Goal: Task Accomplishment & Management: Use online tool/utility

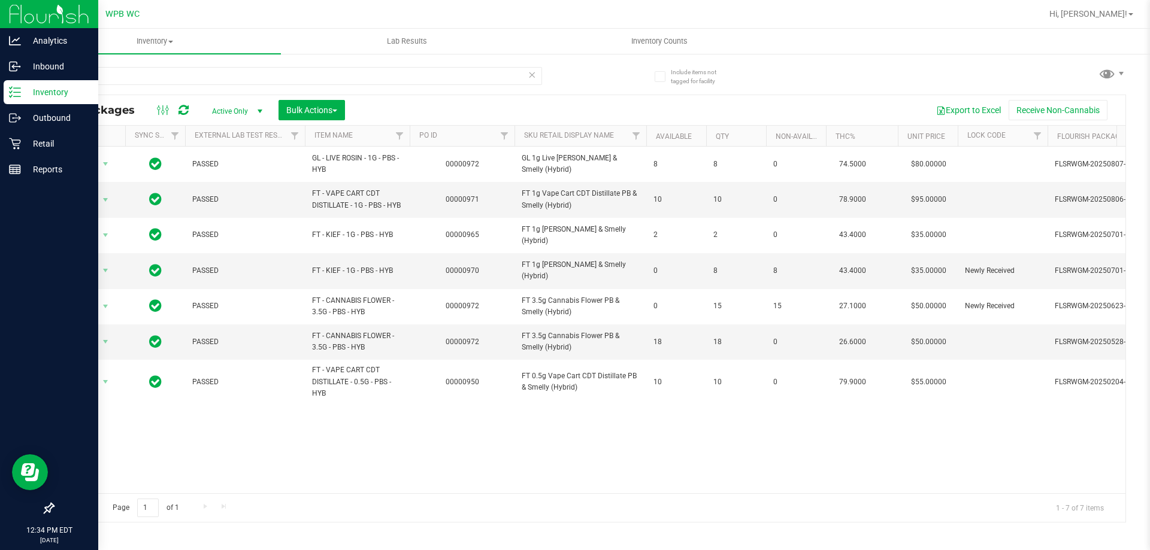
drag, startPoint x: 108, startPoint y: 81, endPoint x: 7, endPoint y: 86, distance: 101.3
click at [7, 85] on div "Analytics Inbound Inventory Outbound Retail Reports 12:34 PM EDT [DATE] 08/19 W…" at bounding box center [575, 275] width 1150 height 550
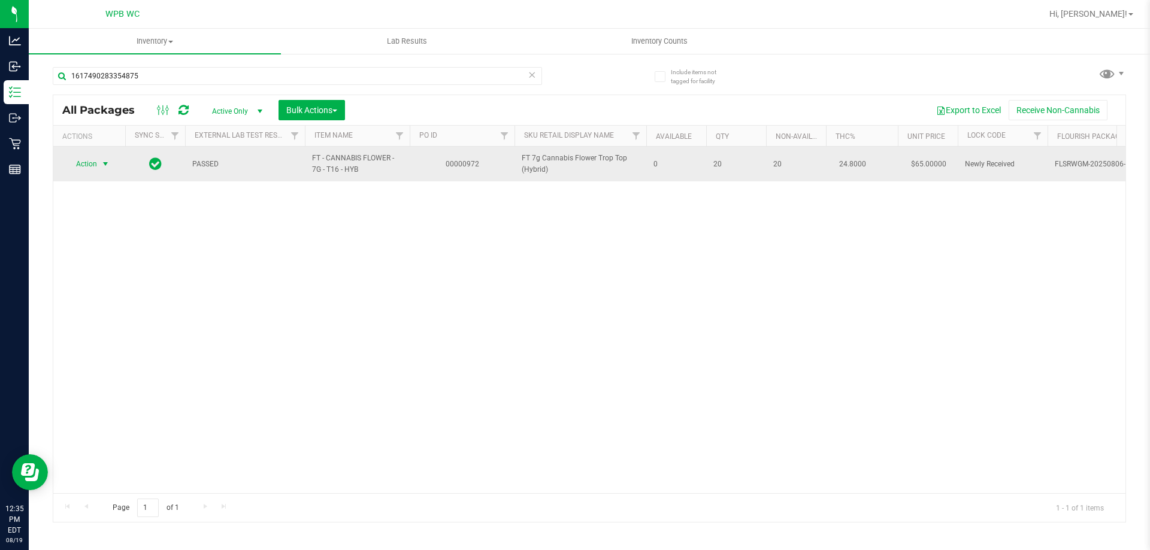
type input "1617490283354875"
click at [78, 163] on span "Action" at bounding box center [81, 164] width 32 height 17
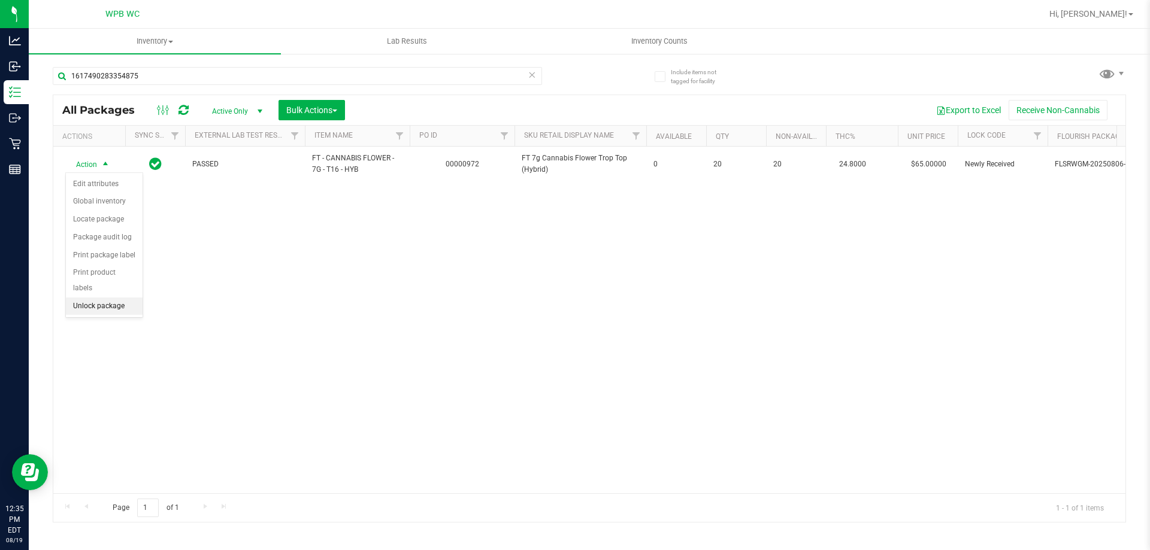
click at [108, 298] on li "Unlock package" at bounding box center [104, 307] width 77 height 18
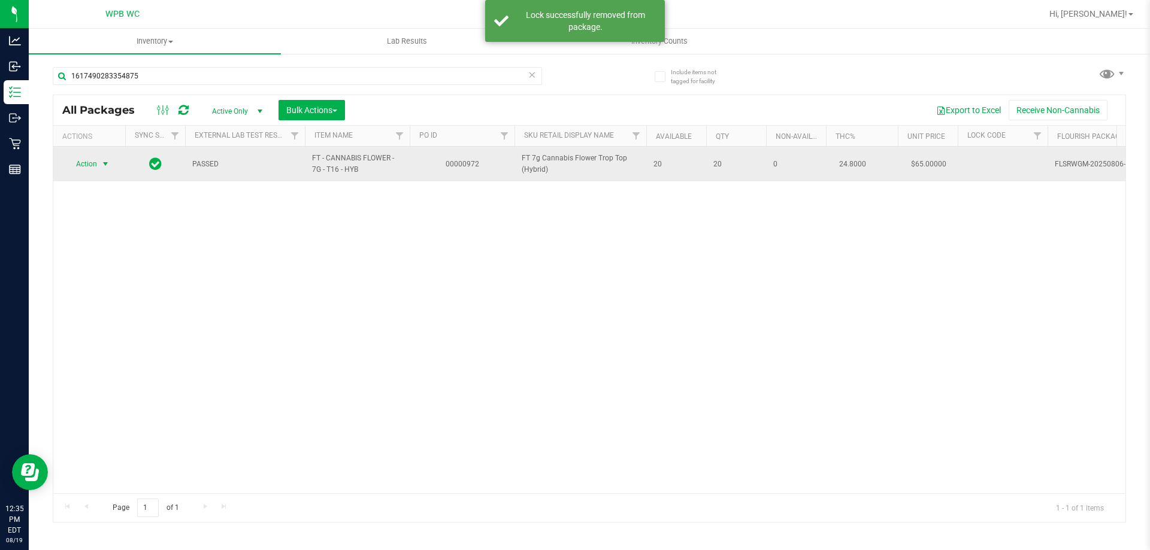
click at [97, 161] on span "Action" at bounding box center [81, 164] width 32 height 17
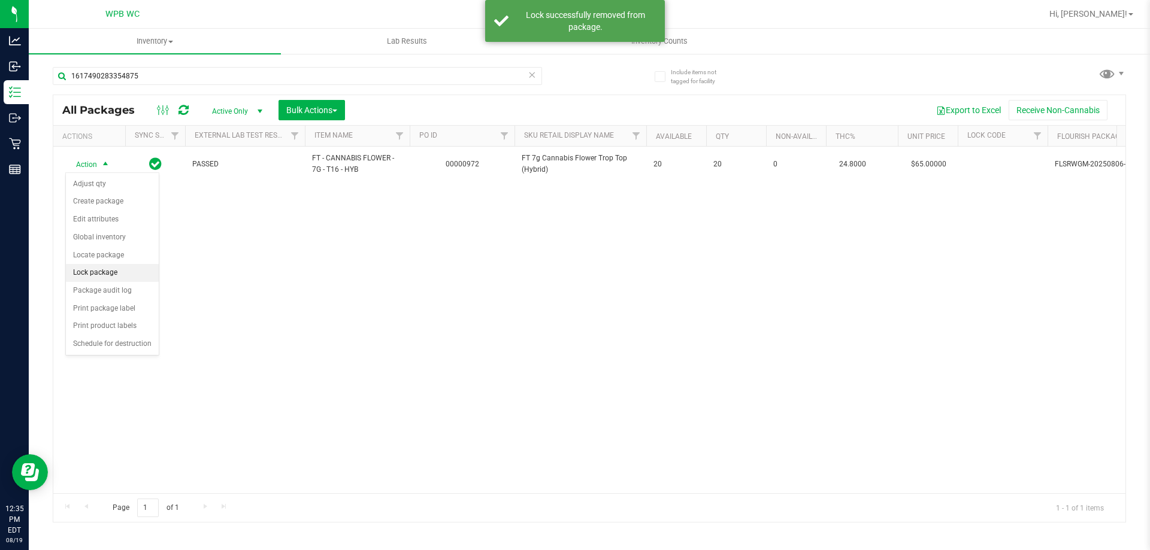
click at [89, 277] on li "Lock package" at bounding box center [112, 273] width 93 height 18
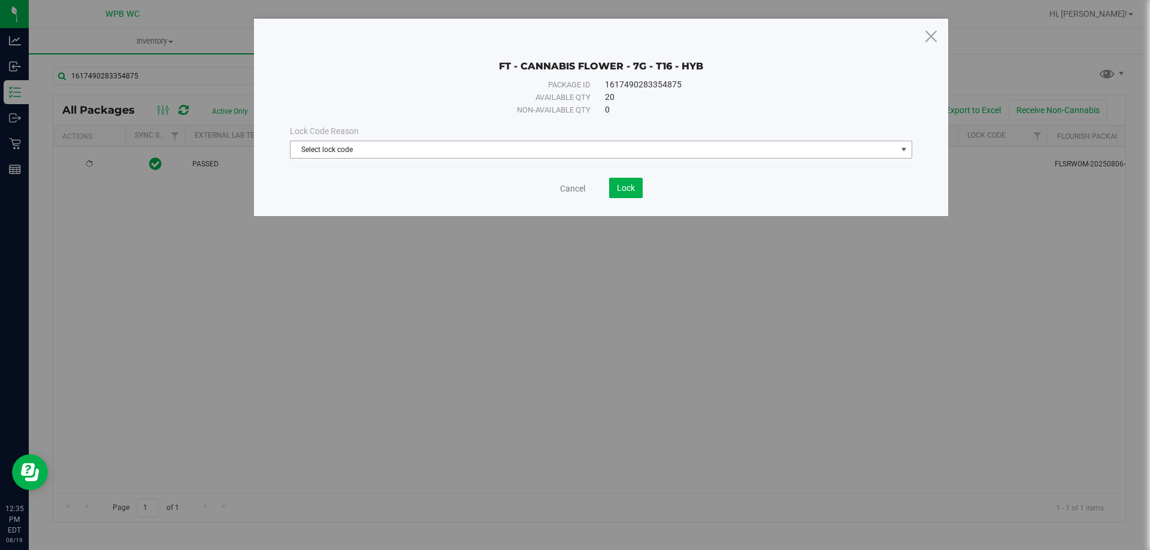
click at [480, 150] on span "Select lock code" at bounding box center [593, 149] width 606 height 17
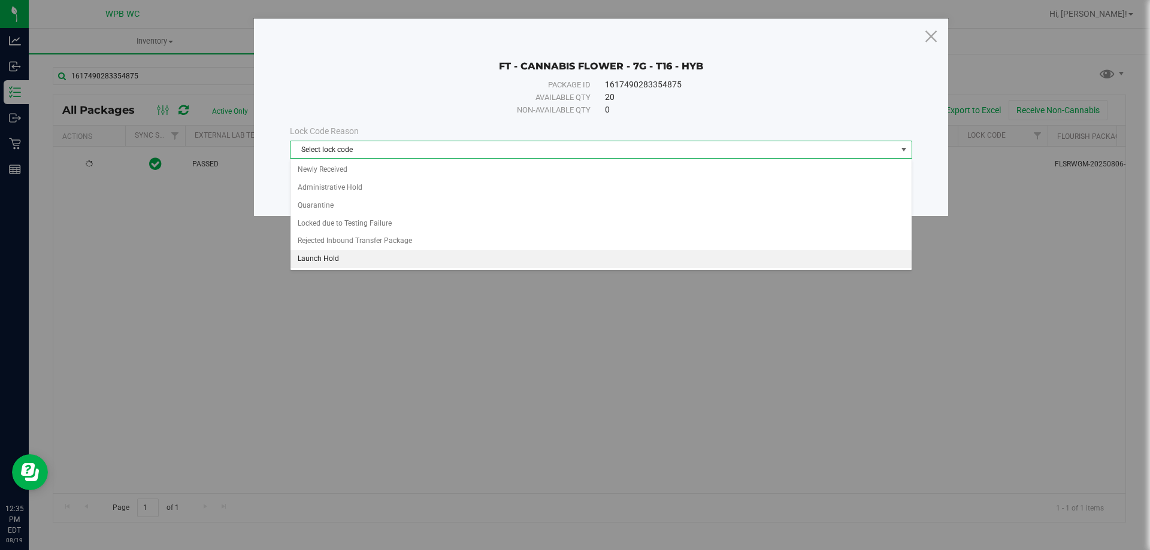
drag, startPoint x: 353, startPoint y: 248, endPoint x: 350, endPoint y: 262, distance: 14.2
click at [350, 262] on ul "Newly Received Administrative Hold Quarantine Locked due to Testing Failure Rej…" at bounding box center [600, 214] width 621 height 107
drag, startPoint x: 350, startPoint y: 262, endPoint x: 377, endPoint y: 259, distance: 27.7
click at [350, 263] on li "Launch Hold" at bounding box center [600, 259] width 621 height 18
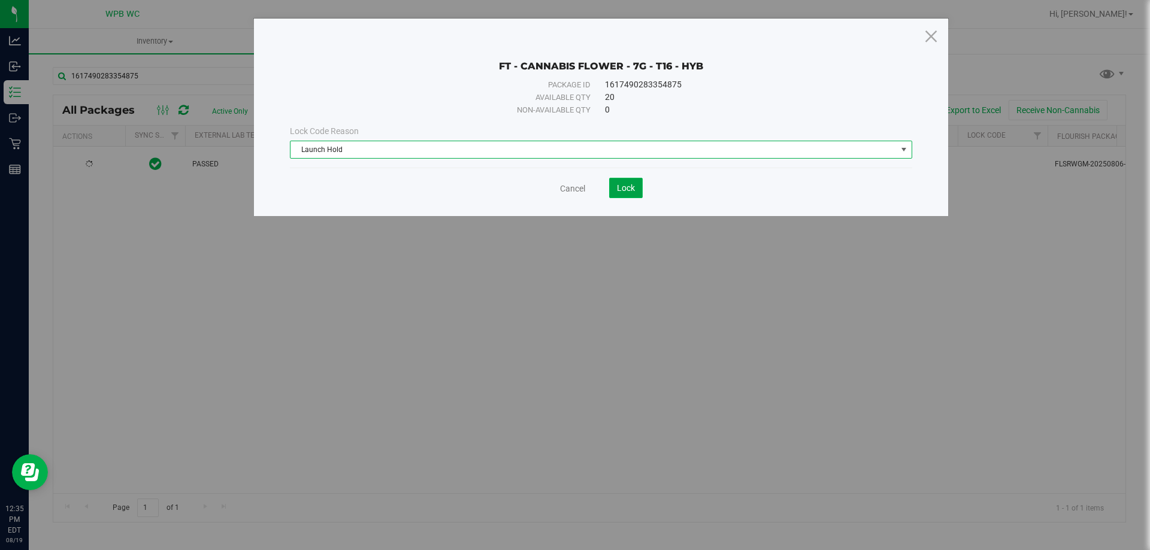
click at [632, 191] on span "Lock" at bounding box center [626, 188] width 18 height 10
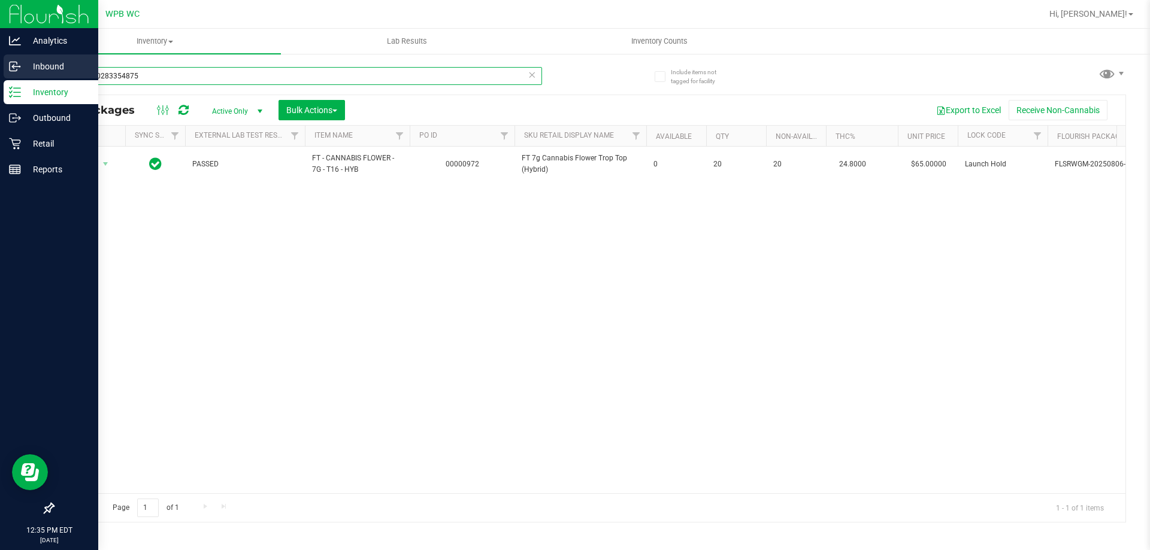
drag, startPoint x: 189, startPoint y: 76, endPoint x: 0, endPoint y: 77, distance: 188.6
click at [0, 77] on div "Analytics Inbound Inventory Outbound Retail Reports 12:35 PM EDT [DATE] 08/19 W…" at bounding box center [575, 275] width 1150 height 550
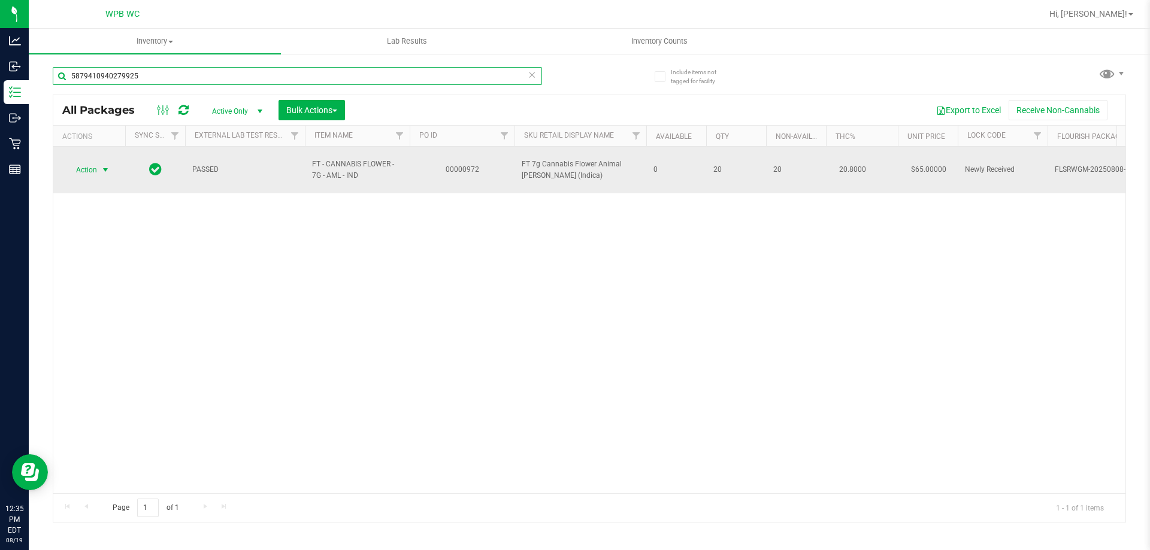
type input "5879410940279925"
click at [101, 165] on span "select" at bounding box center [106, 170] width 10 height 10
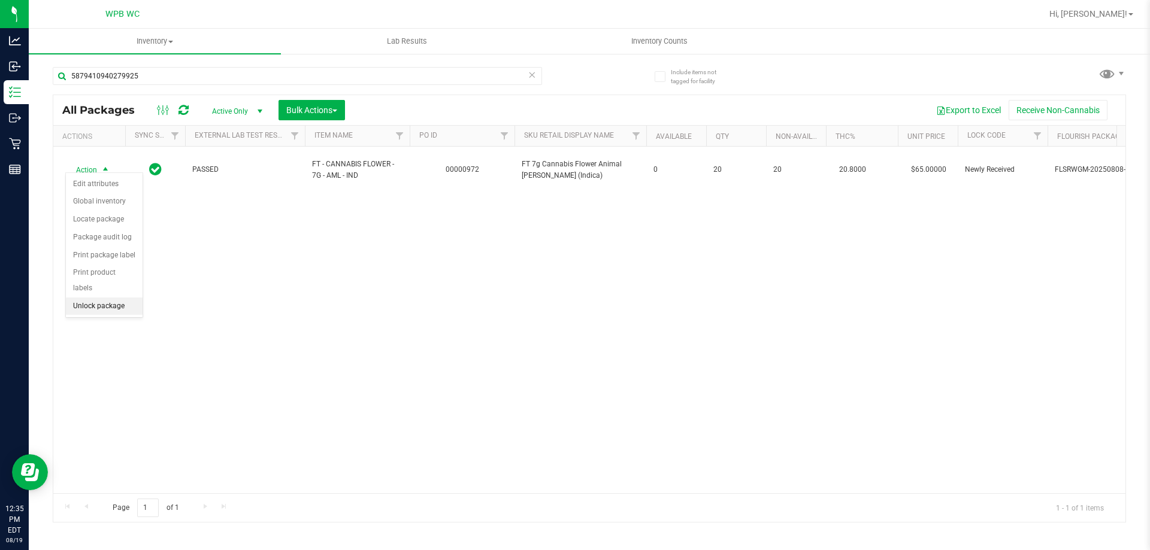
click at [96, 298] on li "Unlock package" at bounding box center [104, 307] width 77 height 18
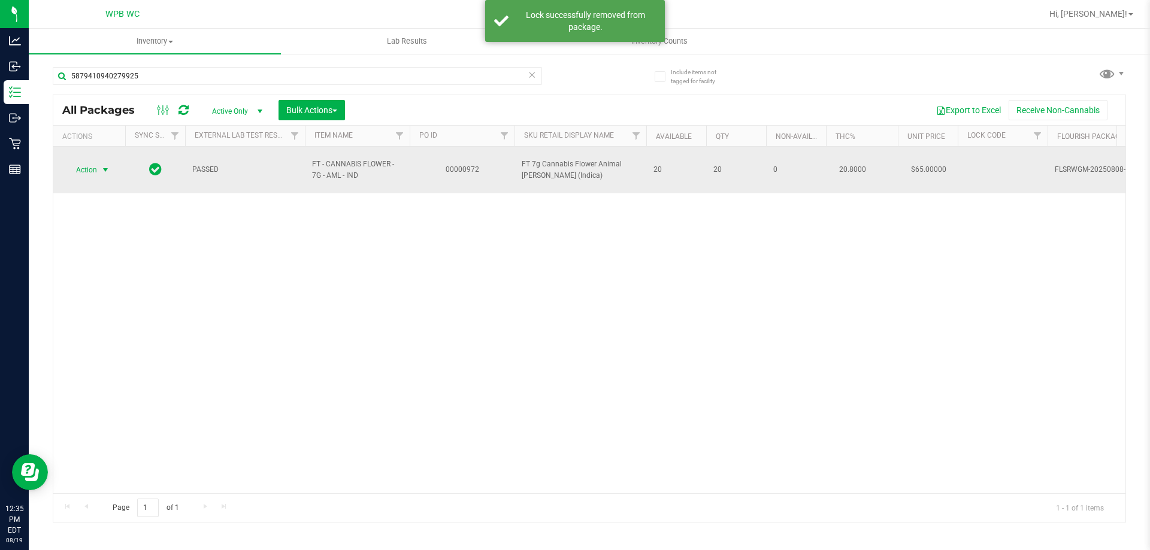
click at [85, 162] on span "Action" at bounding box center [81, 170] width 32 height 17
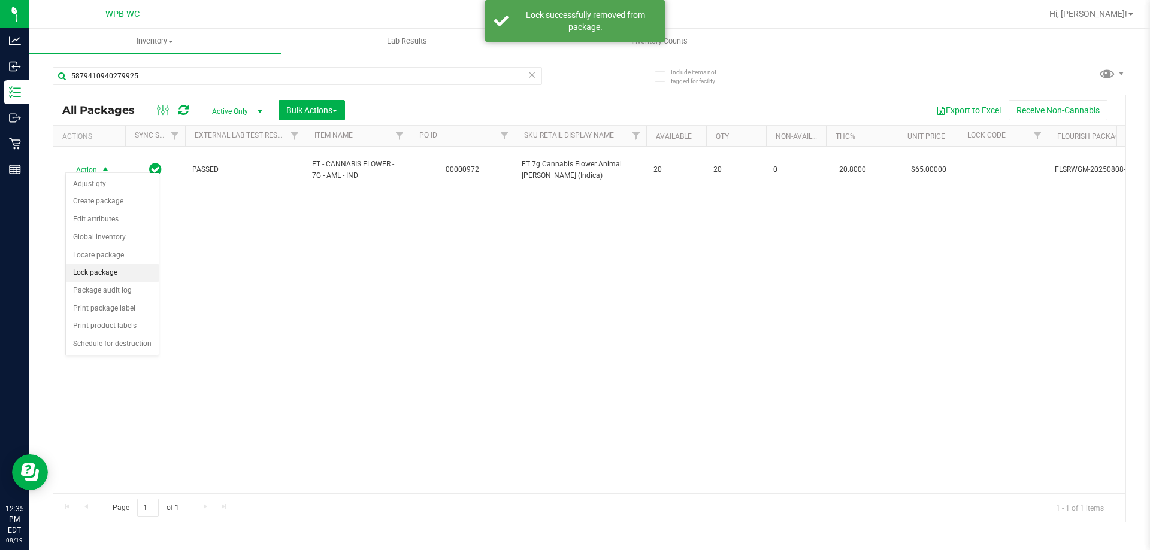
click at [98, 275] on li "Lock package" at bounding box center [112, 273] width 93 height 18
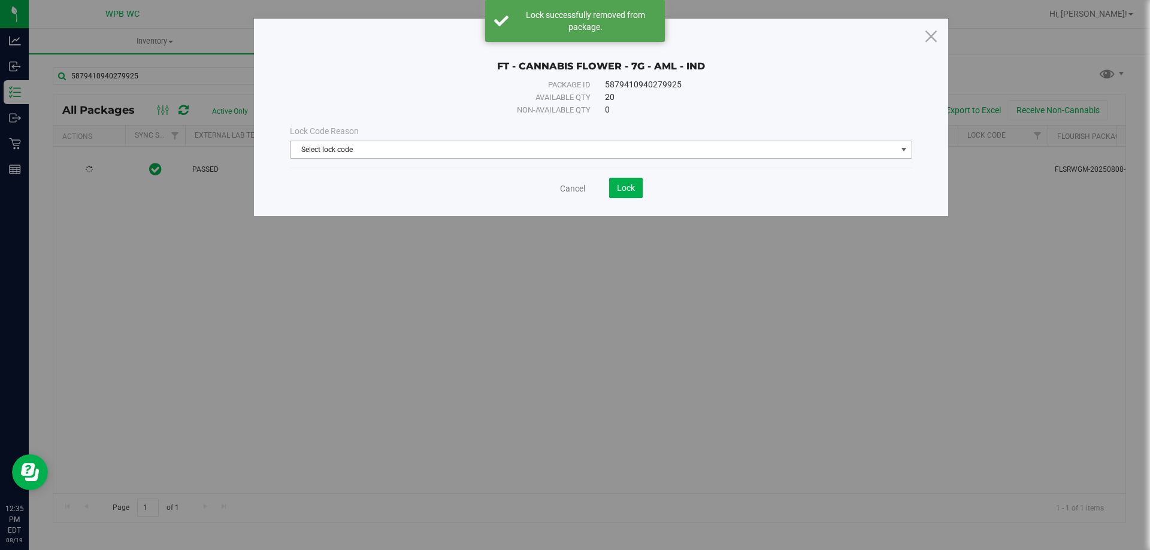
drag, startPoint x: 381, startPoint y: 144, endPoint x: 380, endPoint y: 151, distance: 7.9
click at [381, 145] on span "Select lock code" at bounding box center [593, 149] width 606 height 17
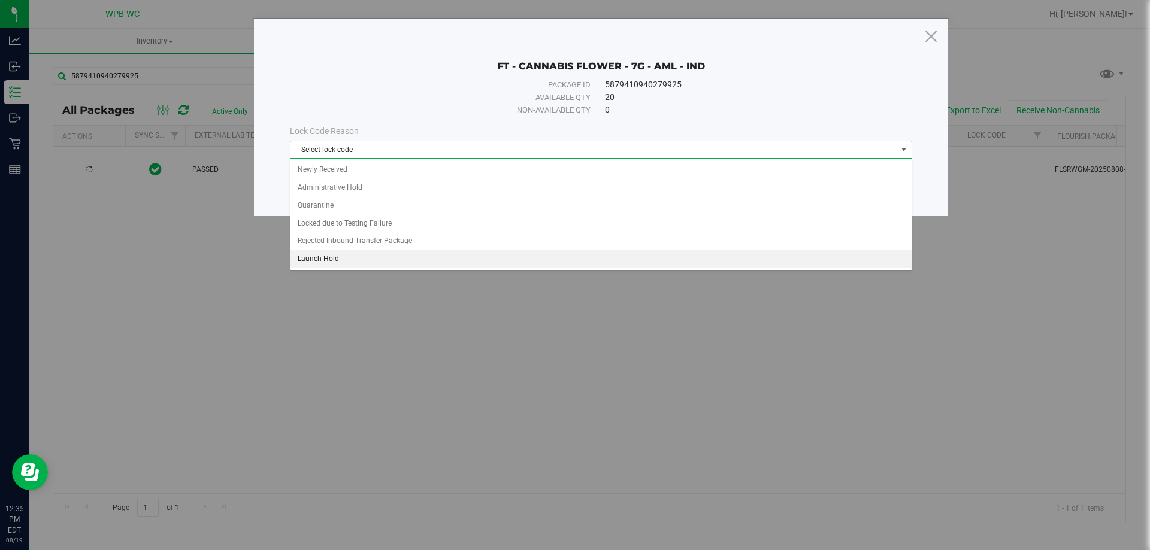
click at [345, 262] on li "Launch Hold" at bounding box center [600, 259] width 621 height 18
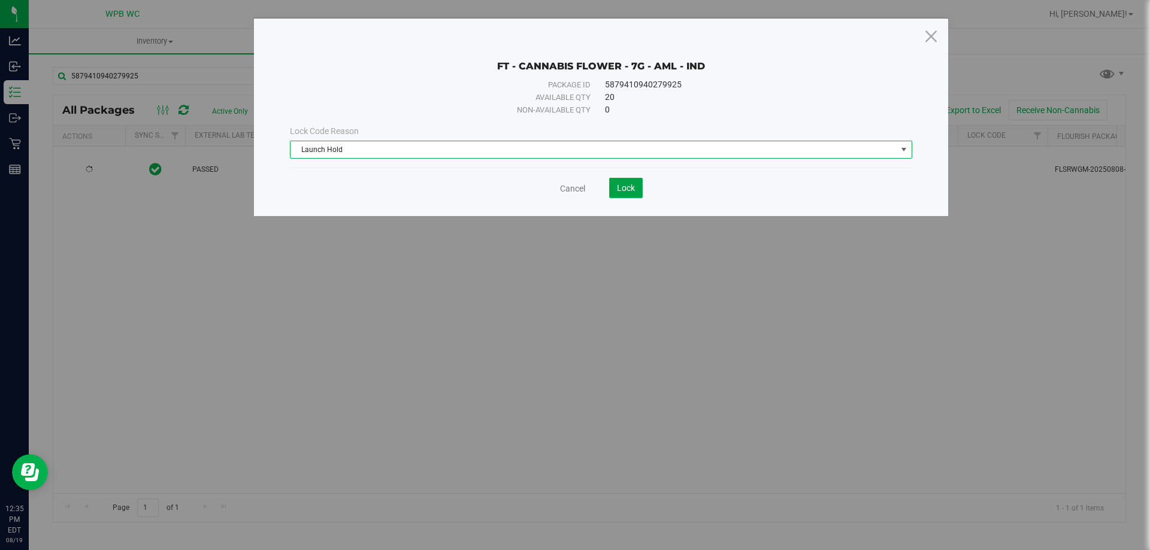
click at [619, 186] on span "Lock" at bounding box center [626, 188] width 18 height 10
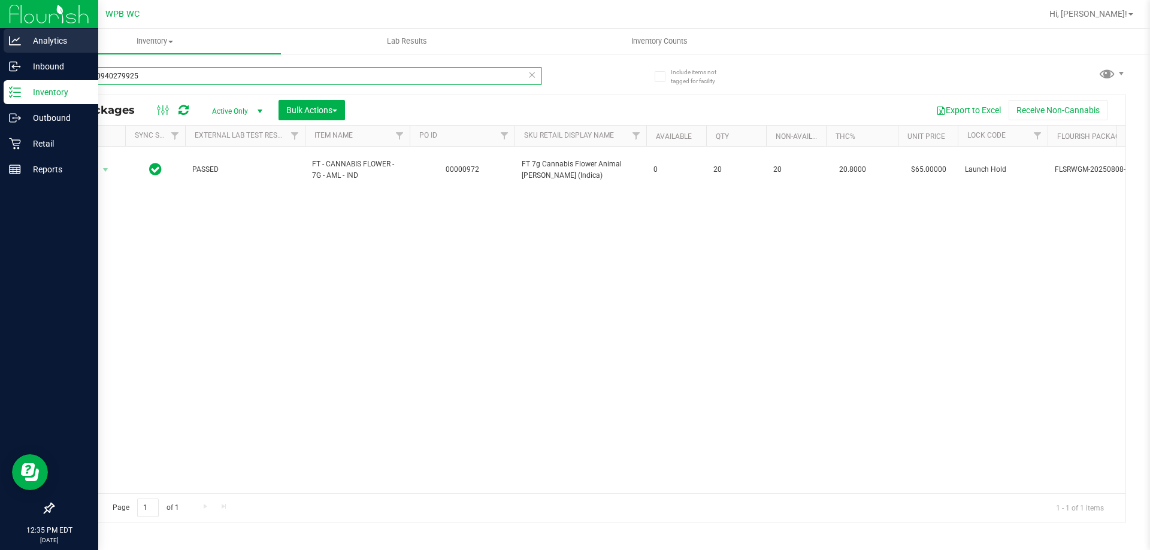
drag, startPoint x: 181, startPoint y: 78, endPoint x: 0, endPoint y: 35, distance: 186.5
click at [0, 38] on div "Analytics Inbound Inventory Outbound Retail Reports 12:35 PM EDT [DATE] 08/19 W…" at bounding box center [575, 275] width 1150 height 550
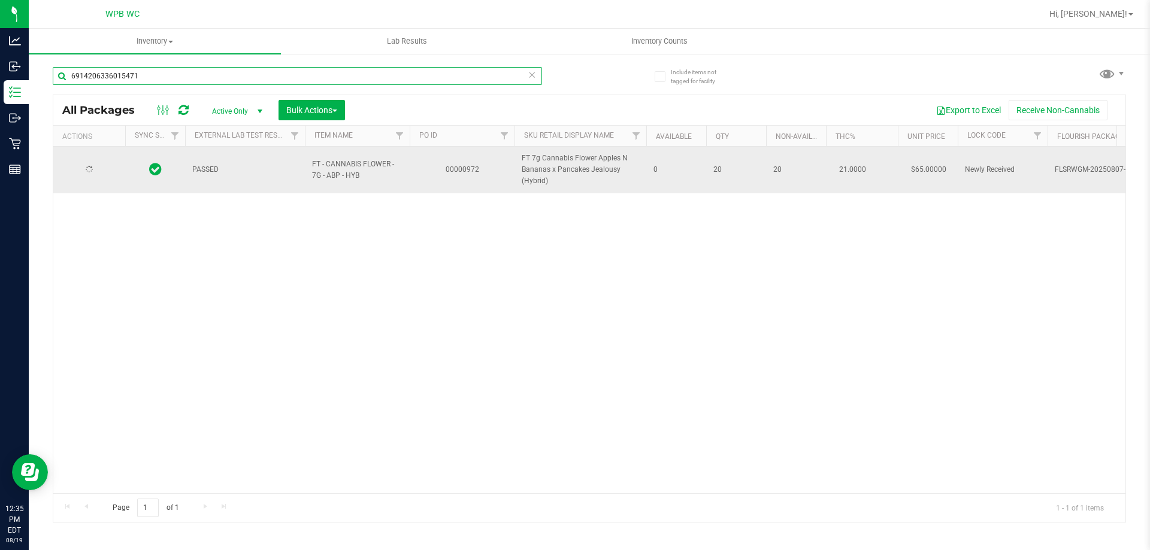
type input "6914206336015471"
click at [86, 166] on span "Action" at bounding box center [81, 170] width 32 height 17
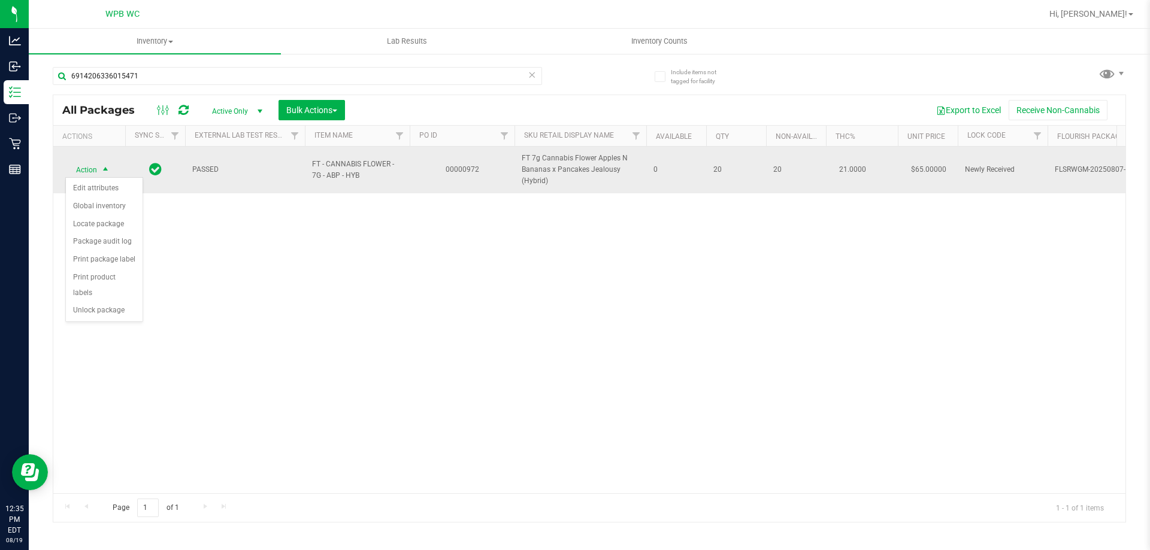
click at [103, 305] on div "Action Edit attributes Global inventory Locate package Package audit log Print …" at bounding box center [104, 249] width 78 height 145
click at [111, 304] on li "Unlock package" at bounding box center [104, 311] width 77 height 18
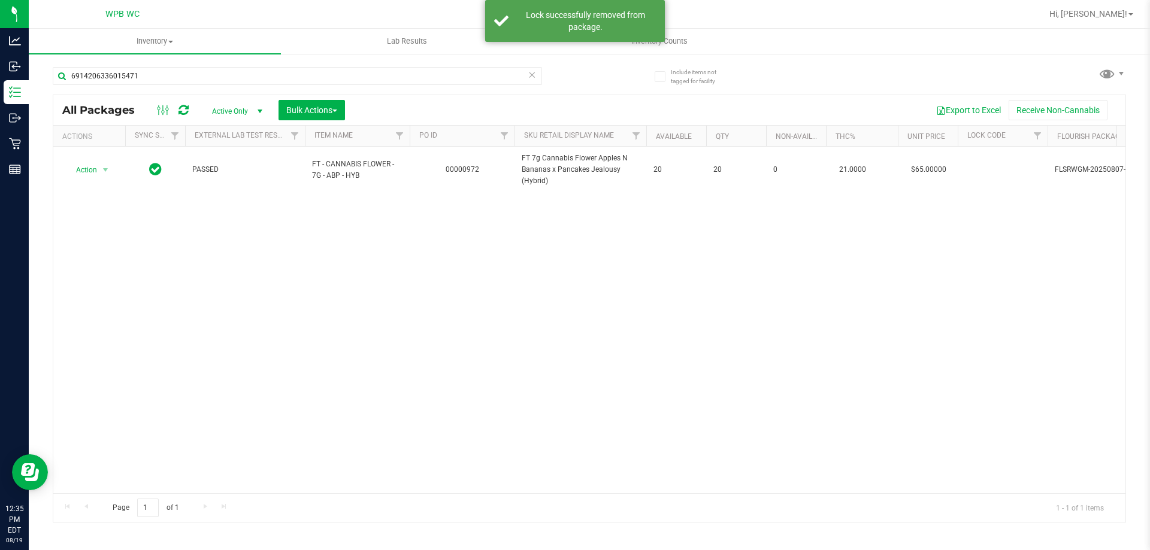
click at [94, 167] on div "Action Action Adjust qty Create package Edit attributes Global inventory Locate…" at bounding box center [88, 170] width 57 height 17
click at [94, 167] on span "Action" at bounding box center [81, 170] width 32 height 17
click at [107, 275] on li "Lock package" at bounding box center [112, 278] width 93 height 18
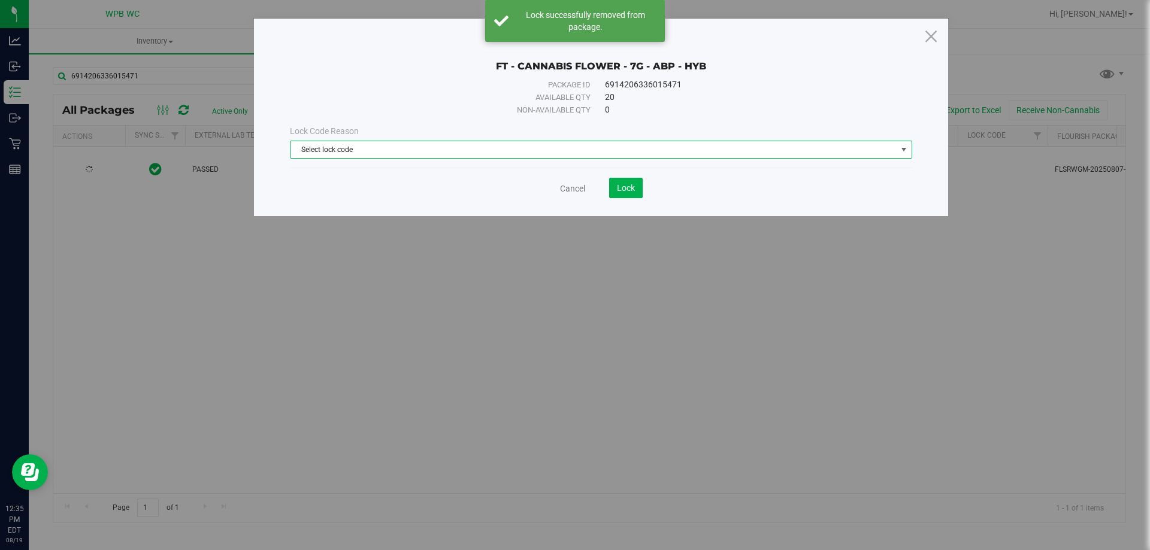
click at [450, 147] on span "Select lock code" at bounding box center [593, 149] width 606 height 17
click at [439, 147] on span "Select lock code" at bounding box center [593, 149] width 606 height 17
click at [403, 156] on span "Select lock code" at bounding box center [593, 149] width 606 height 17
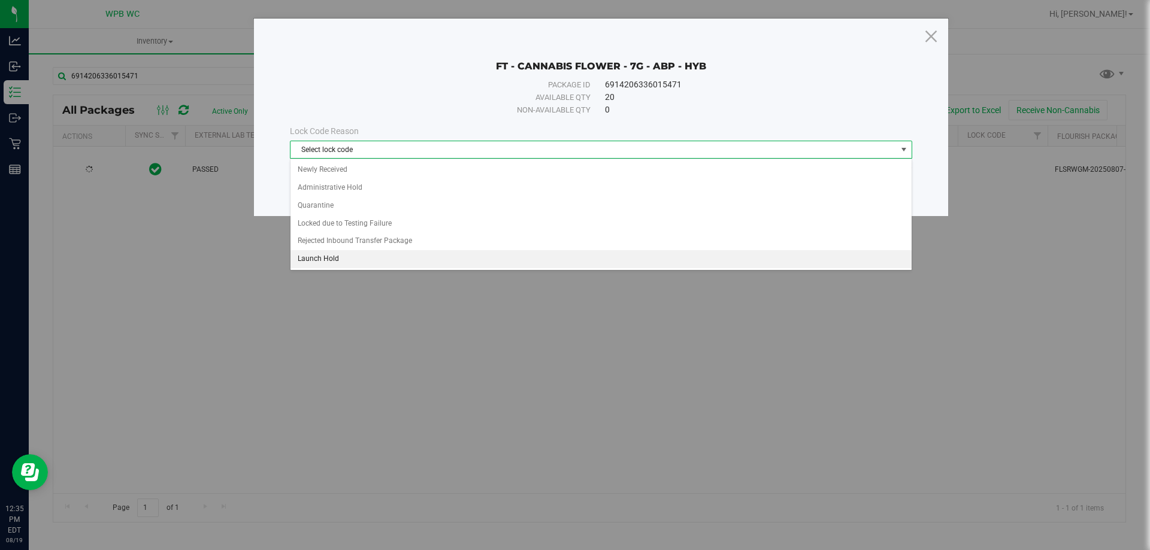
click at [347, 262] on li "Launch Hold" at bounding box center [600, 259] width 621 height 18
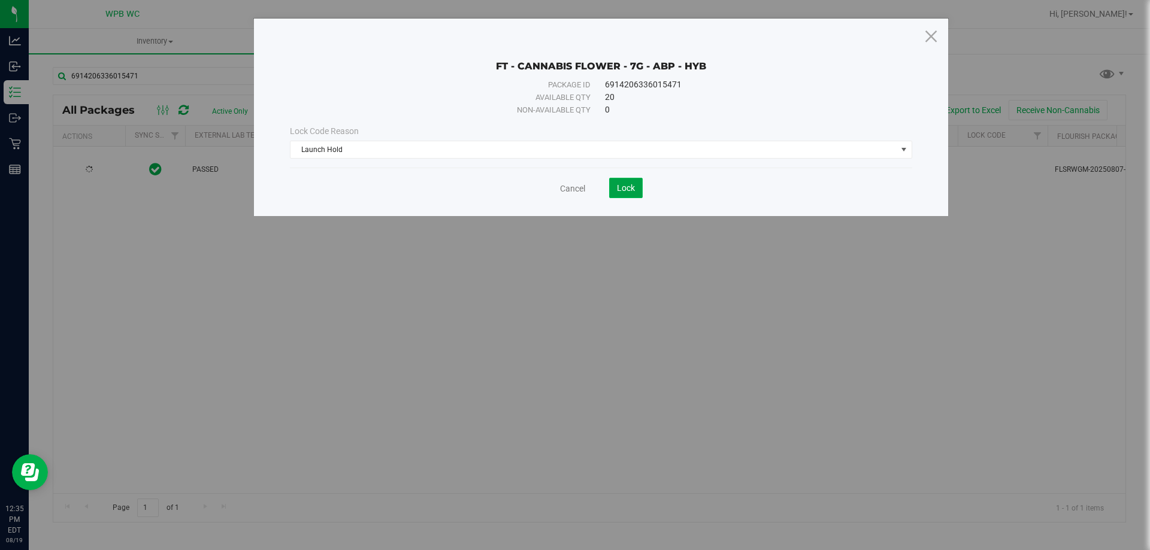
click at [623, 186] on span "Lock" at bounding box center [626, 188] width 18 height 10
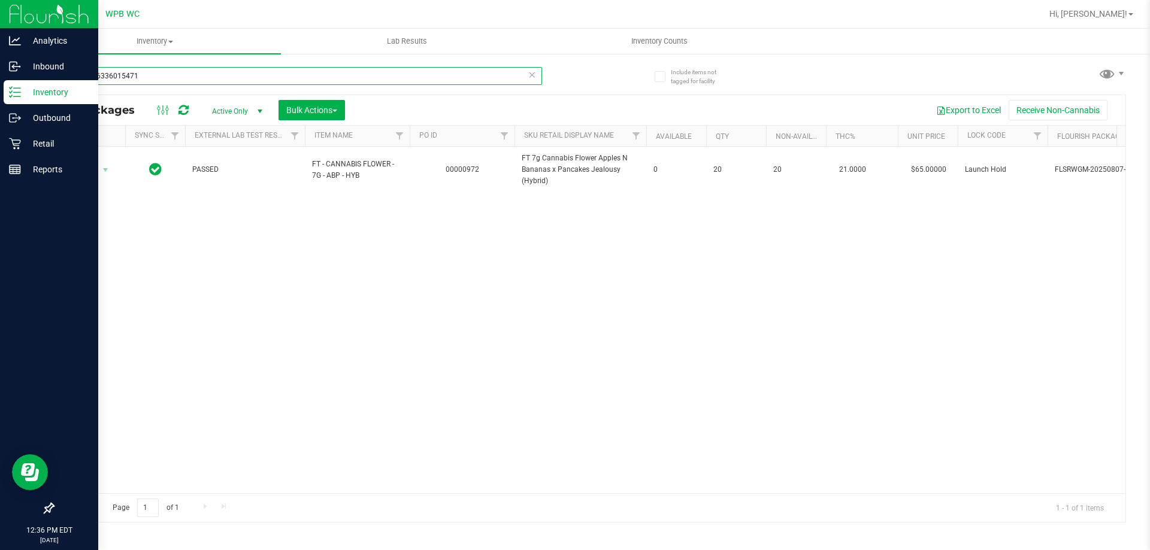
drag, startPoint x: 183, startPoint y: 76, endPoint x: 0, endPoint y: 86, distance: 183.5
click at [0, 75] on div "Analytics Inbound Inventory Outbound Retail Reports 12:36 PM EDT [DATE] 08/19 W…" at bounding box center [575, 275] width 1150 height 550
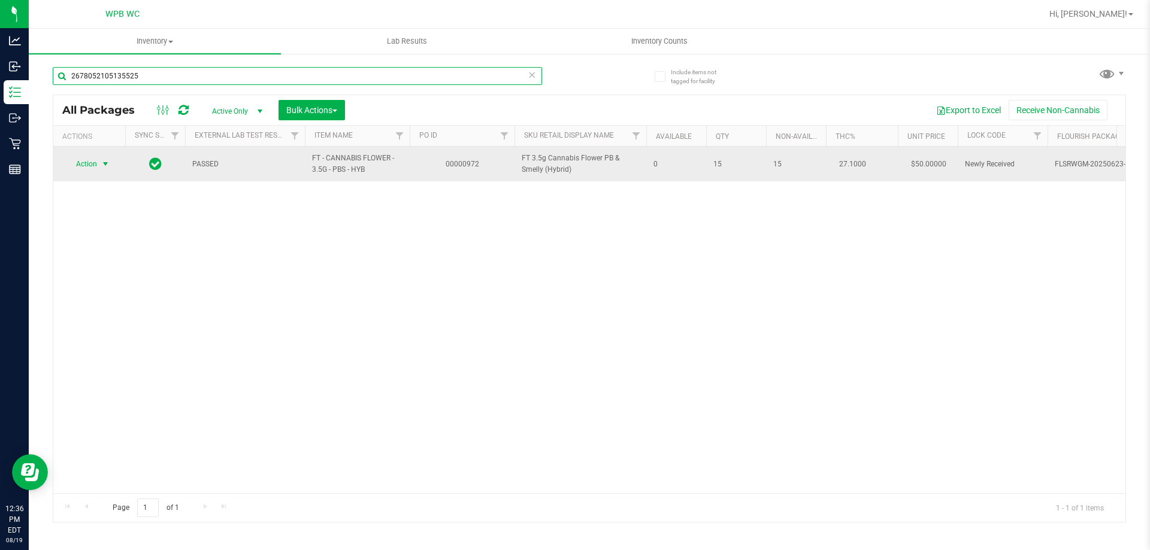
type input "2678052105135525"
click at [97, 161] on span "Action" at bounding box center [81, 164] width 32 height 17
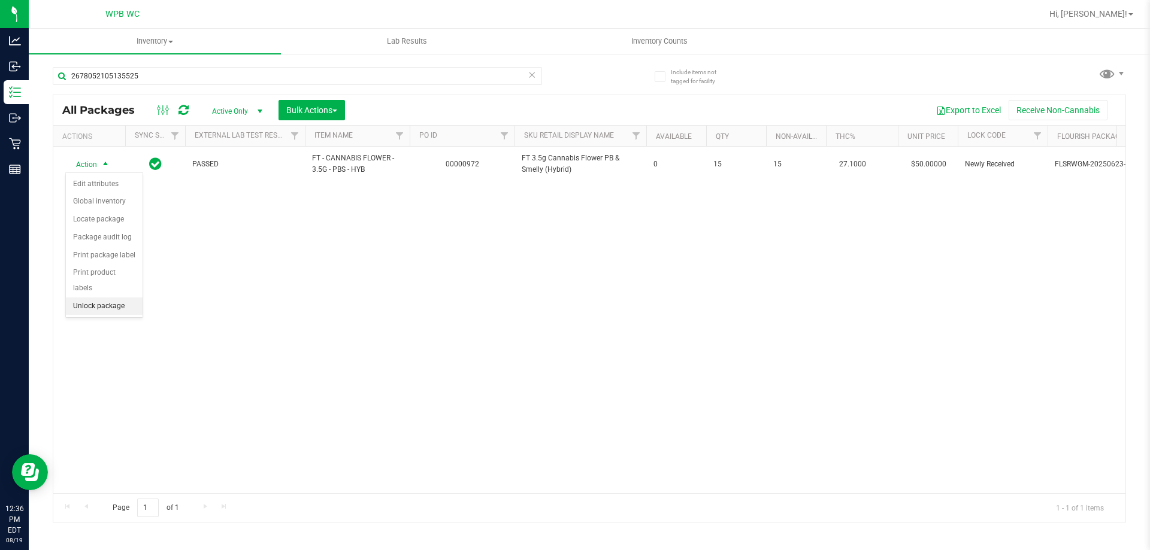
click at [93, 298] on li "Unlock package" at bounding box center [104, 307] width 77 height 18
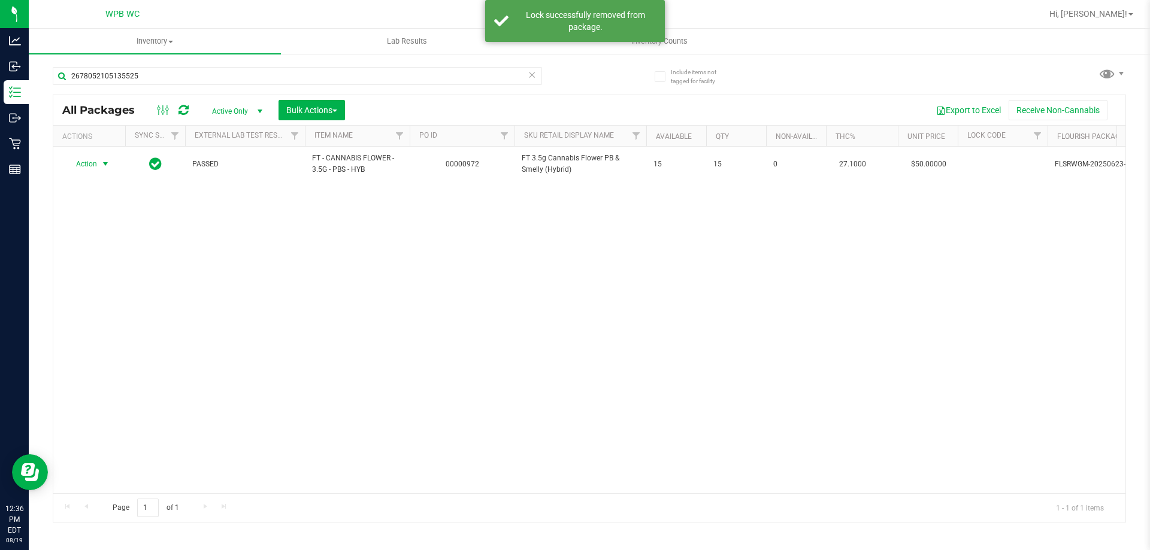
click at [89, 167] on span "Action" at bounding box center [81, 164] width 32 height 17
click at [111, 272] on li "Lock package" at bounding box center [112, 273] width 93 height 18
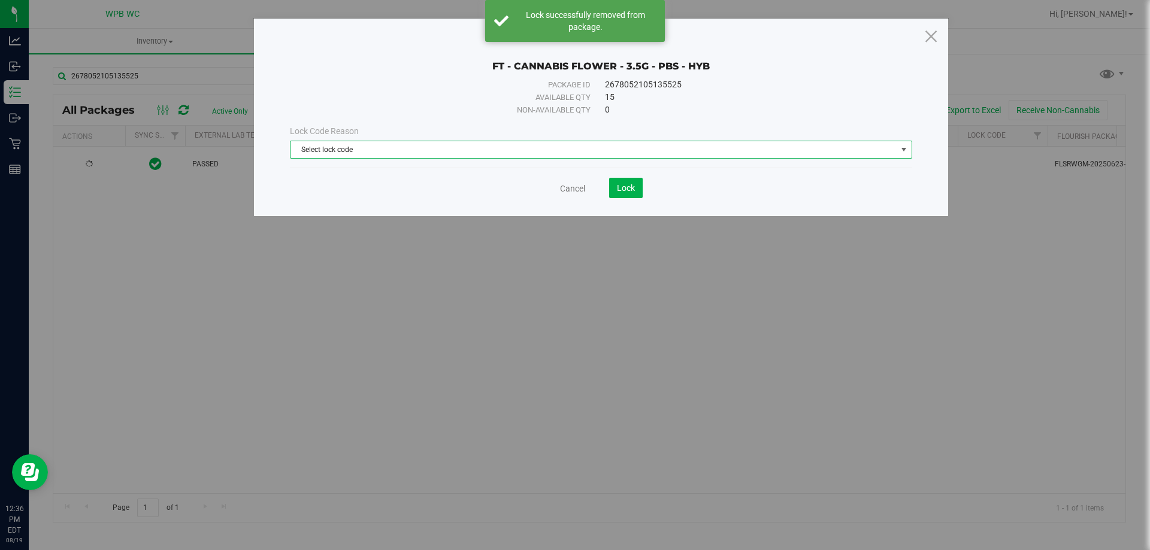
drag, startPoint x: 457, startPoint y: 145, endPoint x: 407, endPoint y: 186, distance: 65.2
click at [454, 147] on span "Select lock code" at bounding box center [593, 149] width 606 height 17
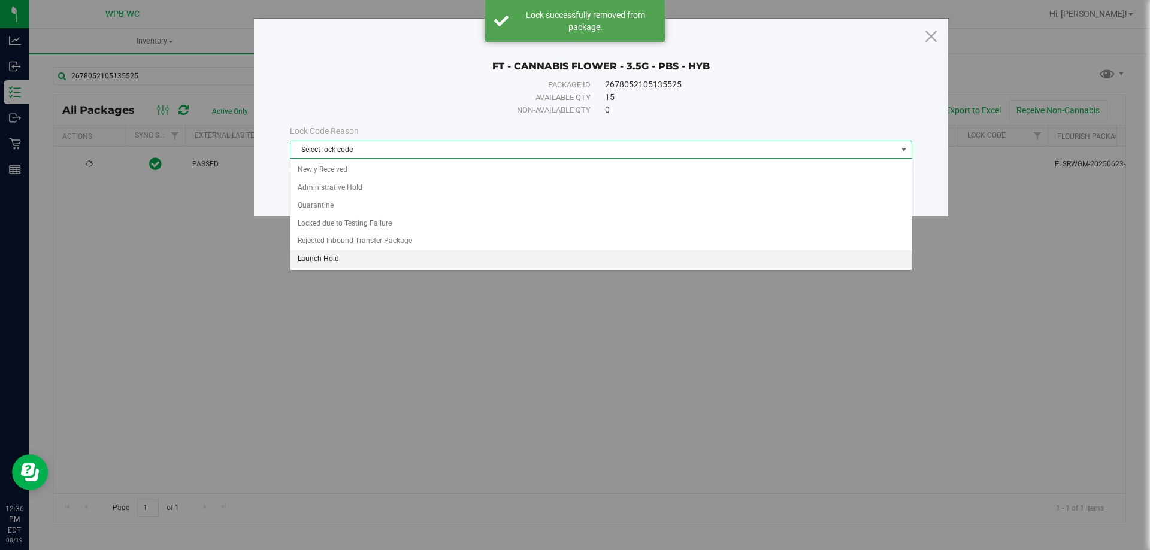
drag, startPoint x: 349, startPoint y: 257, endPoint x: 442, endPoint y: 229, distance: 96.8
click at [362, 253] on li "Launch Hold" at bounding box center [600, 259] width 621 height 18
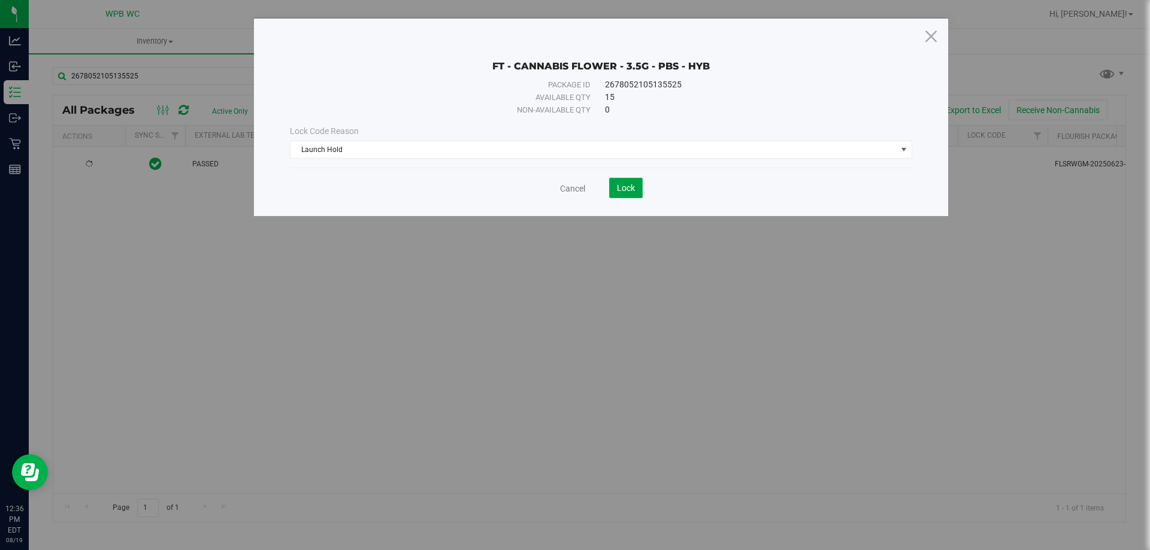
drag, startPoint x: 639, startPoint y: 185, endPoint x: 631, endPoint y: 186, distance: 8.5
click at [636, 185] on button "Lock" at bounding box center [626, 188] width 34 height 20
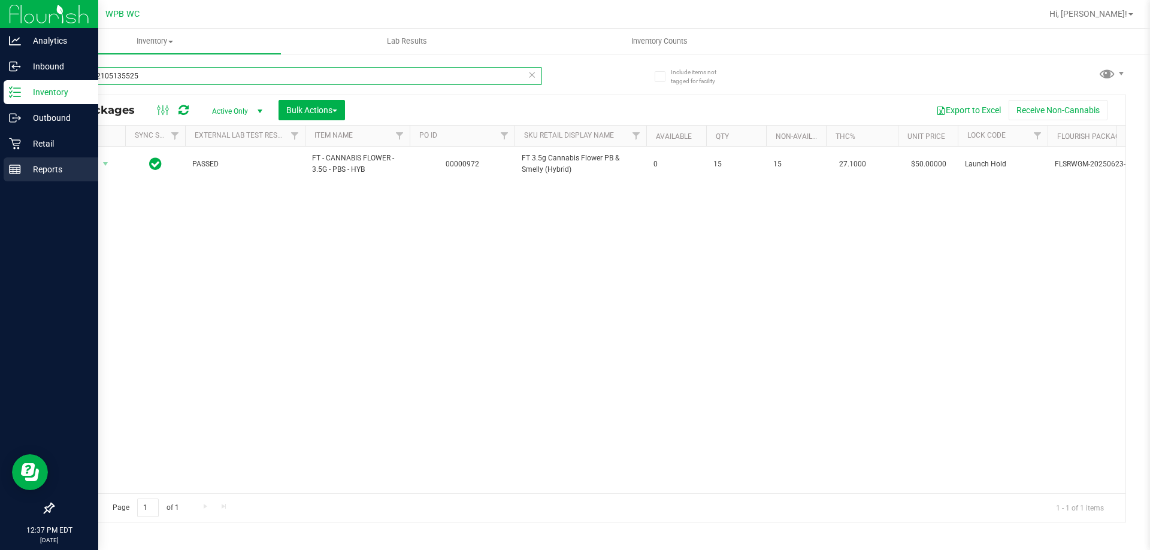
drag, startPoint x: 194, startPoint y: 71, endPoint x: 0, endPoint y: 175, distance: 220.5
click at [0, 90] on div "Analytics Inbound Inventory Outbound Retail Reports 12:37 PM EDT [DATE] 08/19 W…" at bounding box center [575, 275] width 1150 height 550
drag, startPoint x: 0, startPoint y: 89, endPoint x: 5, endPoint y: 154, distance: 66.0
click at [0, 123] on div "Analytics Inbound Inventory Outbound Retail Reports 12:37 PM EDT [DATE] 08/19 W…" at bounding box center [575, 275] width 1150 height 550
drag, startPoint x: 207, startPoint y: 76, endPoint x: 0, endPoint y: 108, distance: 209.7
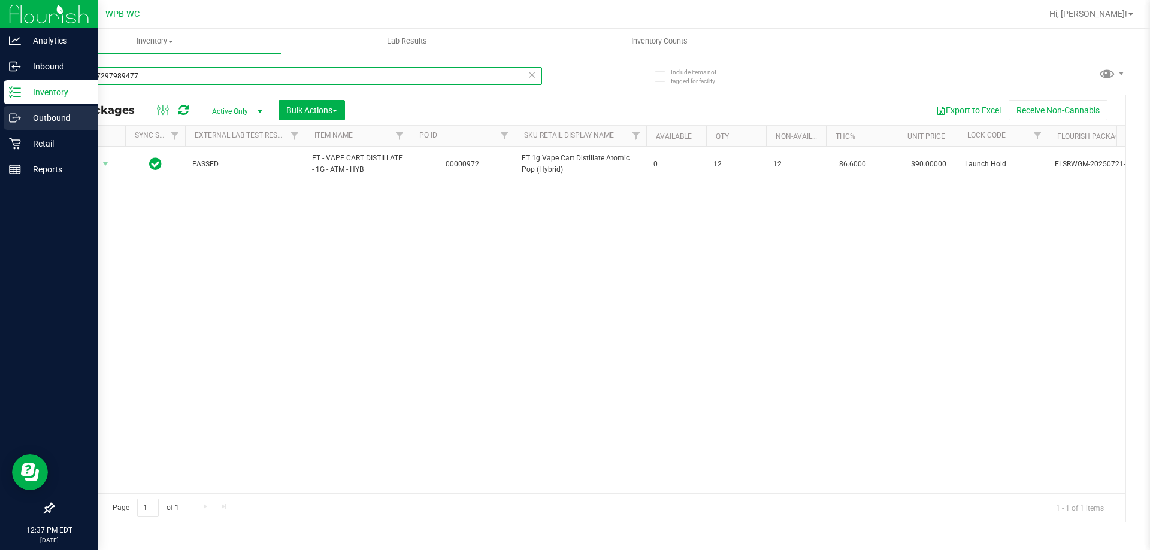
click at [0, 93] on div "Analytics Inbound Inventory Outbound Retail Reports 12:37 PM EDT [DATE] 08/19 W…" at bounding box center [575, 275] width 1150 height 550
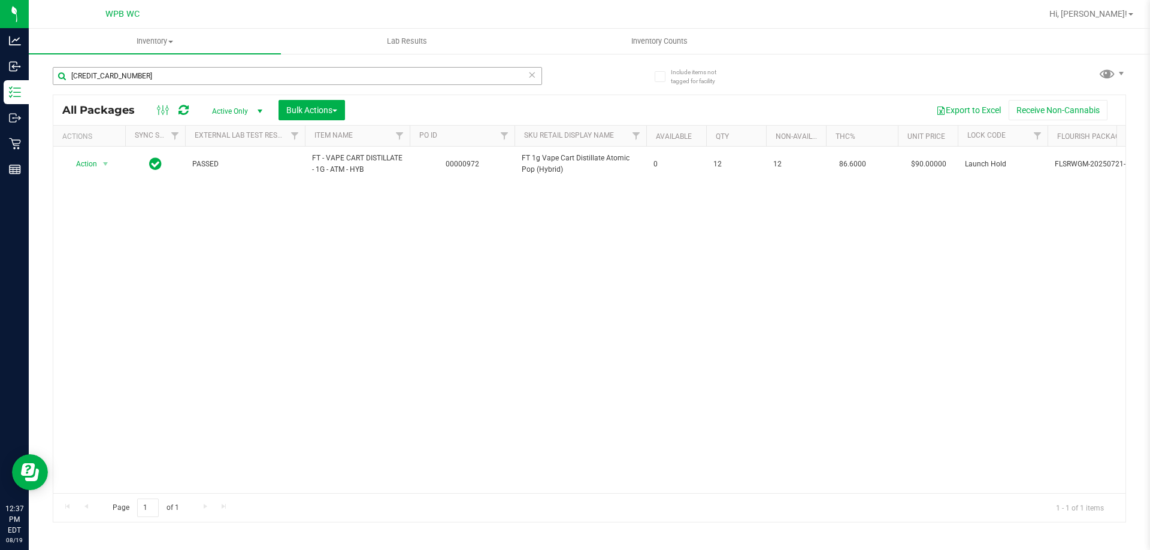
drag, startPoint x: 186, startPoint y: 68, endPoint x: 178, endPoint y: 72, distance: 8.6
click at [178, 72] on div "[CREDIT_CARD_NUMBER]" at bounding box center [321, 75] width 536 height 38
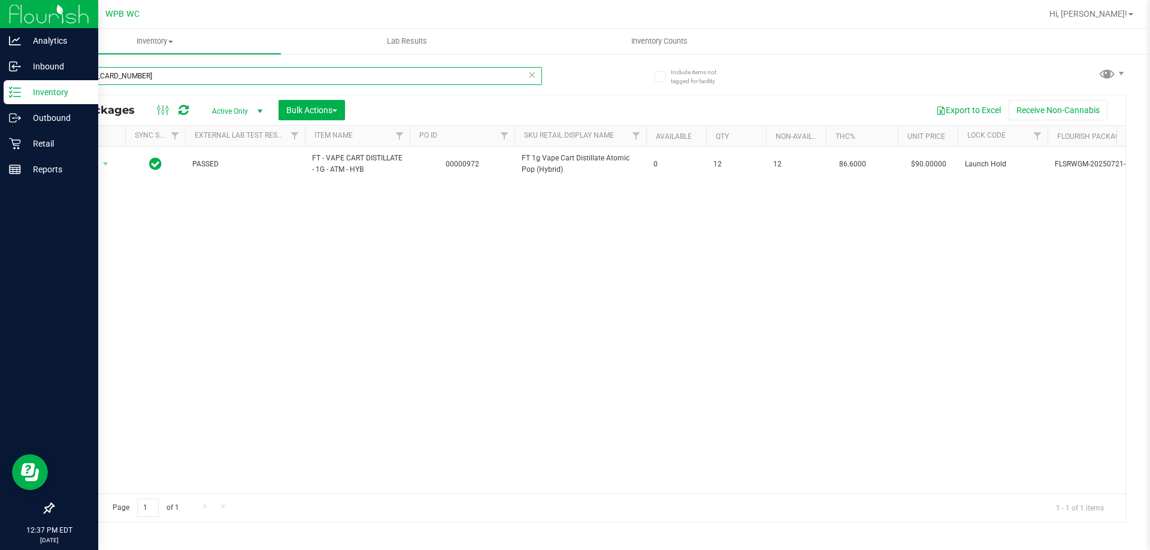
drag, startPoint x: 164, startPoint y: 79, endPoint x: 0, endPoint y: 84, distance: 164.1
click at [0, 83] on div "Analytics Inbound Inventory Outbound Retail Reports 12:37 PM EDT [DATE] 08/19 W…" at bounding box center [575, 275] width 1150 height 550
type input "5678597996541937"
